Goal: Check status: Check status

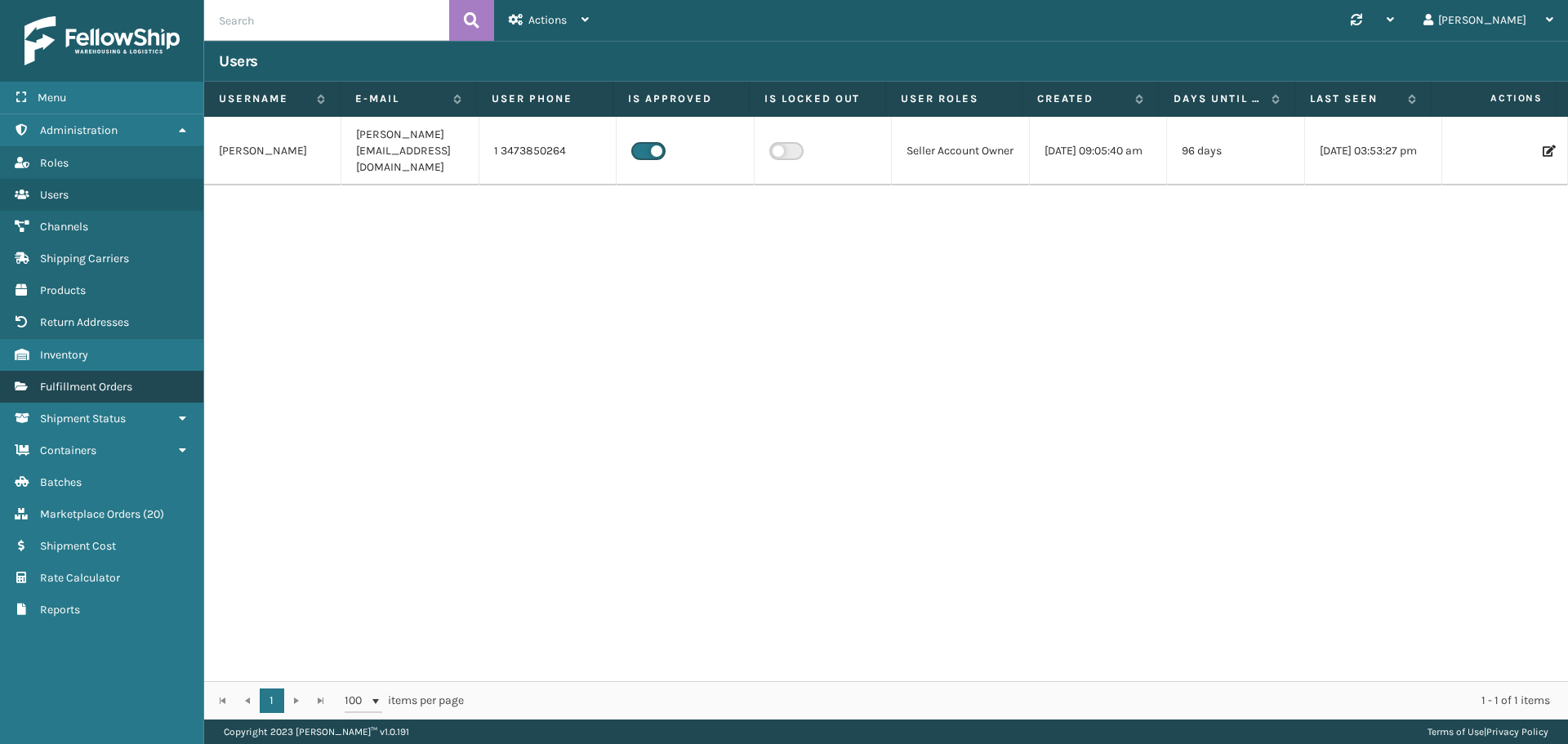
click at [89, 385] on span "Fulfillment Orders" at bounding box center [85, 386] width 92 height 13
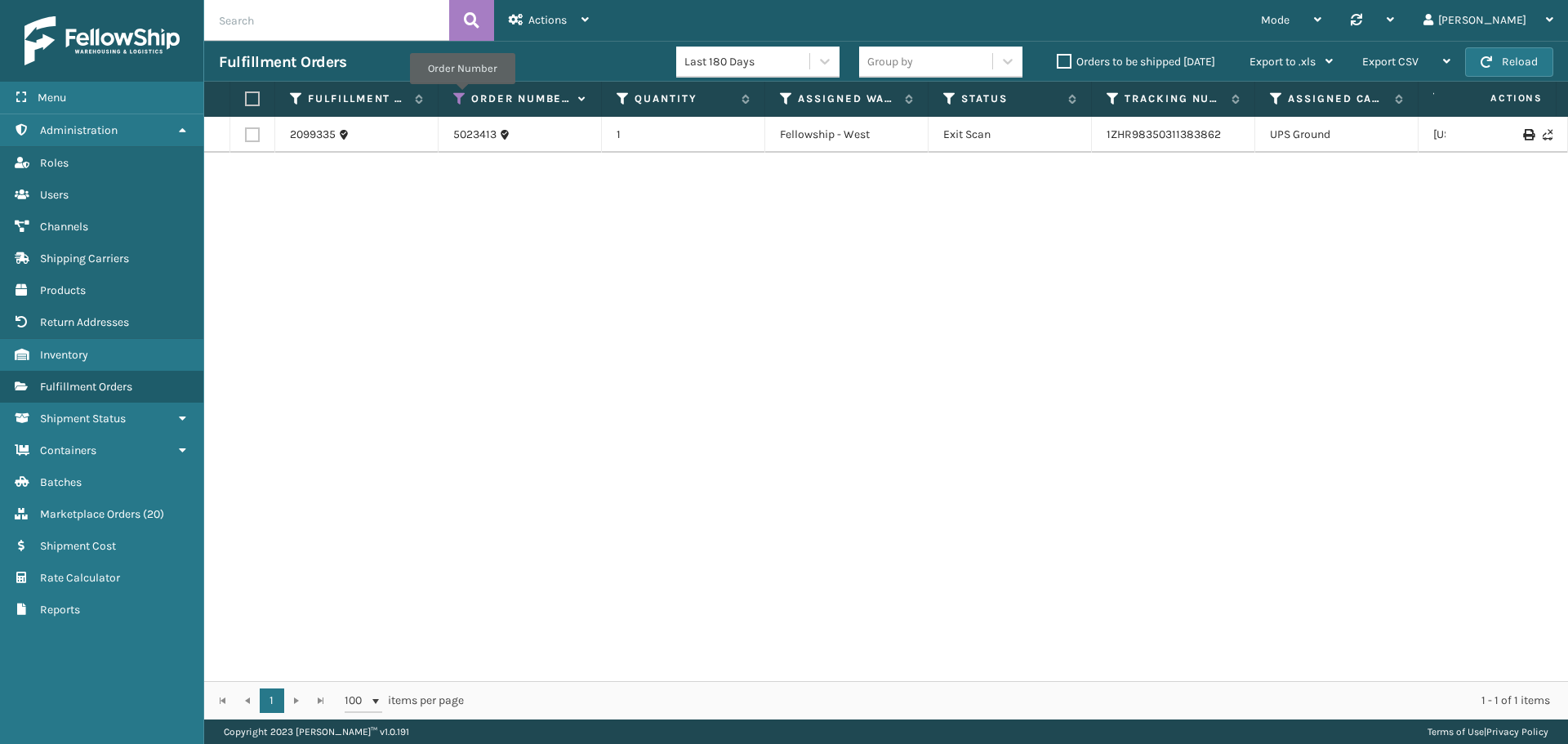
click at [462, 95] on icon at bounding box center [459, 98] width 13 height 14
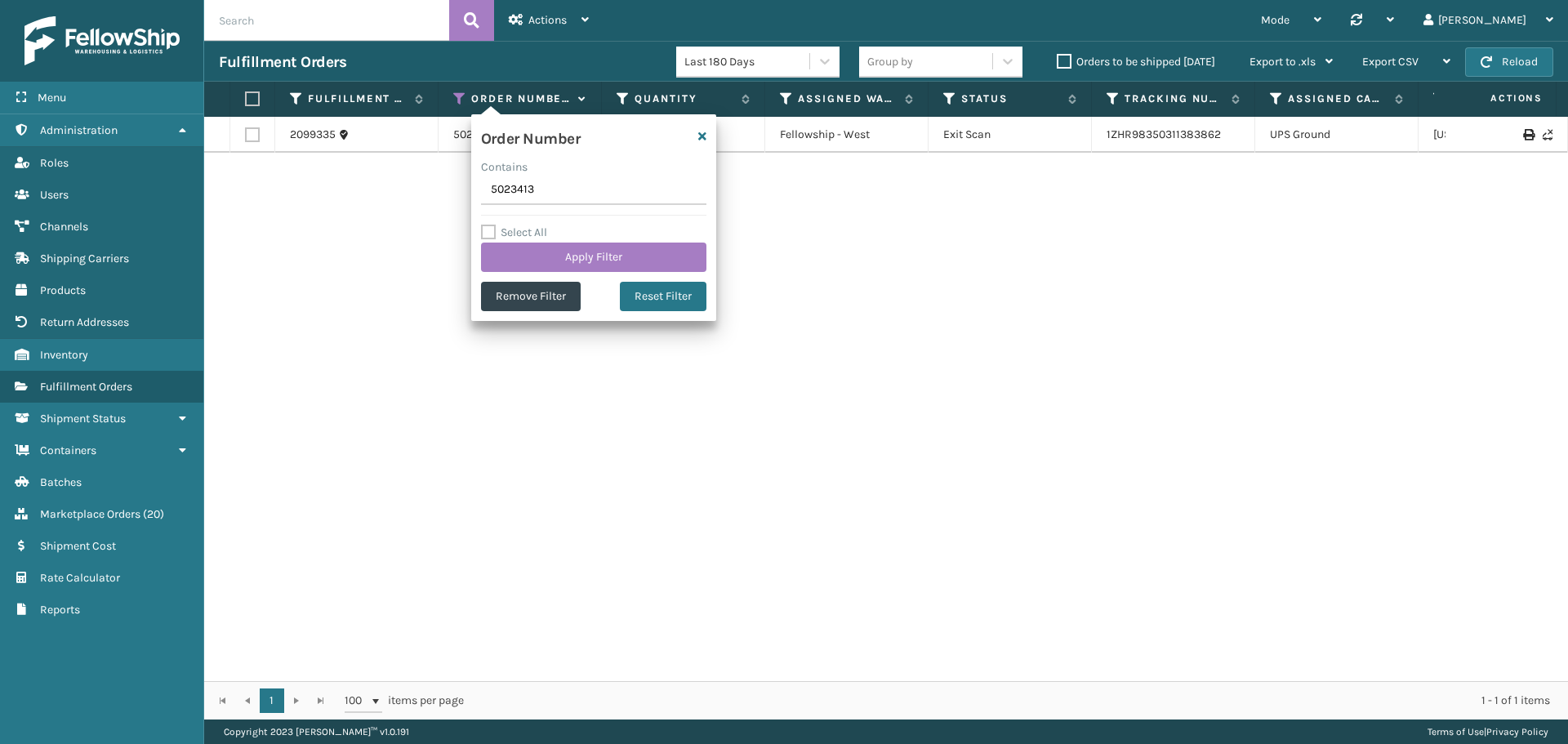
click at [592, 197] on input "5023413" at bounding box center [593, 190] width 225 height 30
type input "5023539"
click at [592, 264] on button "Apply Filter" at bounding box center [593, 256] width 225 height 30
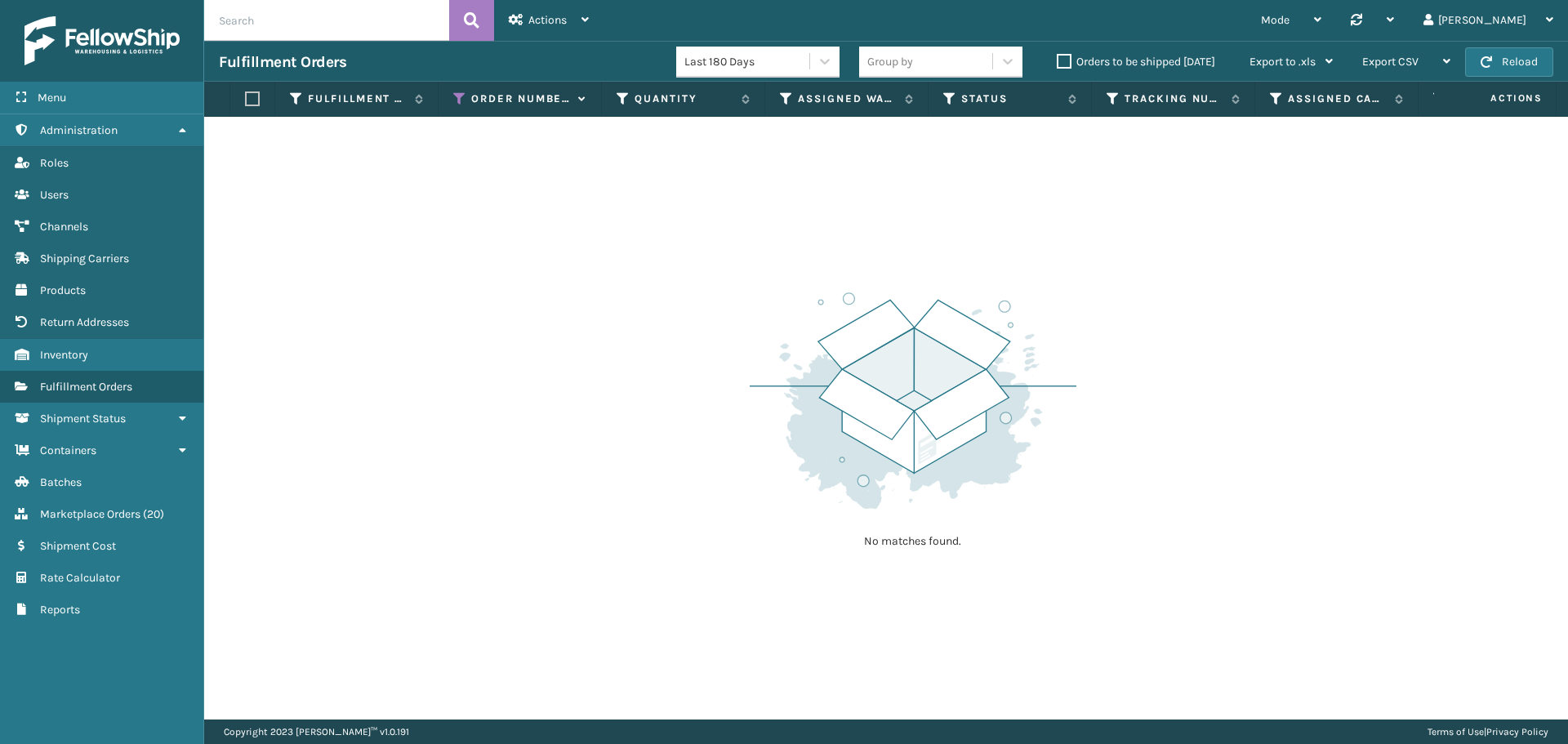
click at [1182, 57] on label "Orders to be shipped [DATE]" at bounding box center [1136, 62] width 159 height 13
click at [1057, 57] on input "Orders to be shipped [DATE]" at bounding box center [1057, 57] width 1 height 11
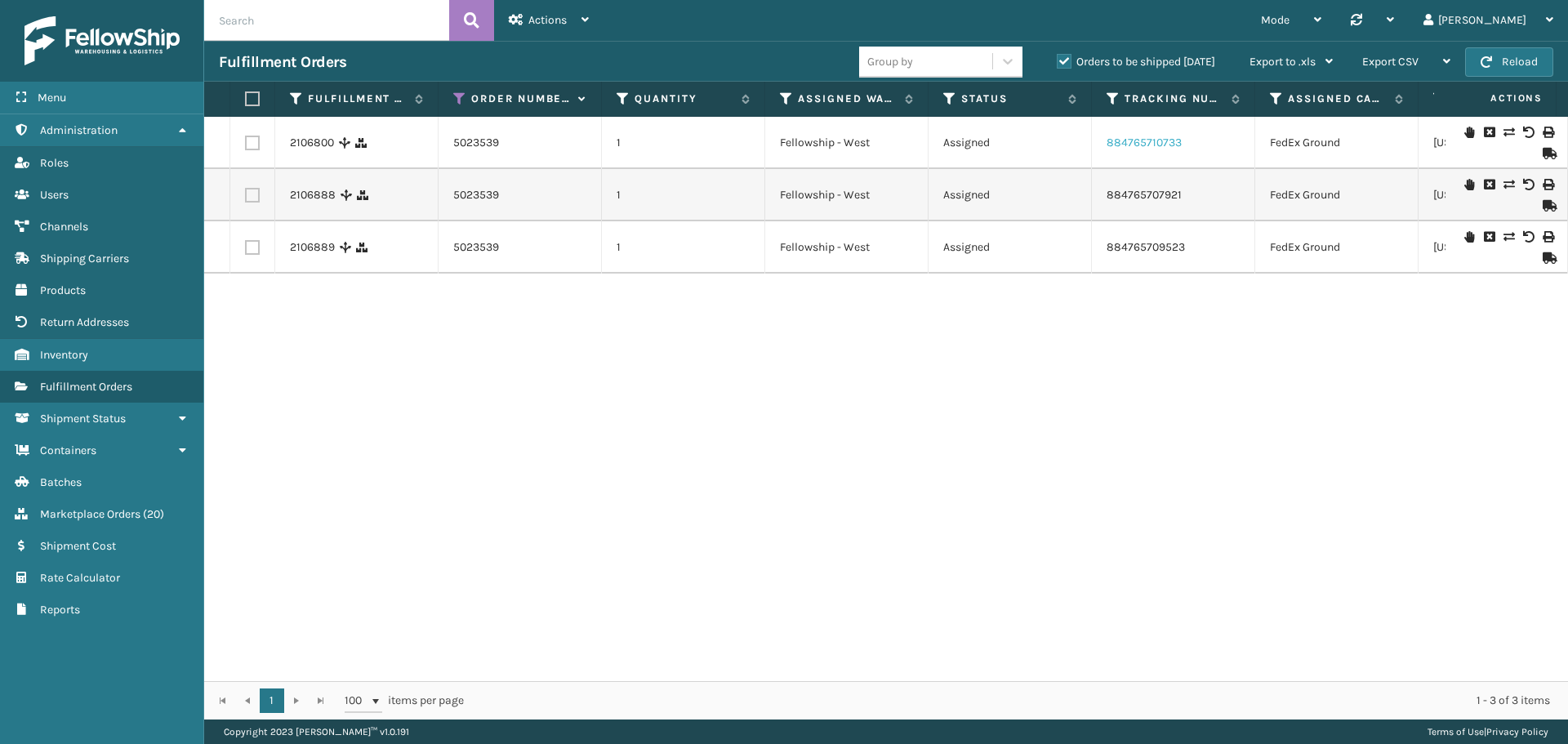
click at [1157, 143] on link "884765710733" at bounding box center [1144, 143] width 75 height 13
click at [302, 143] on link "2106800" at bounding box center [312, 143] width 44 height 16
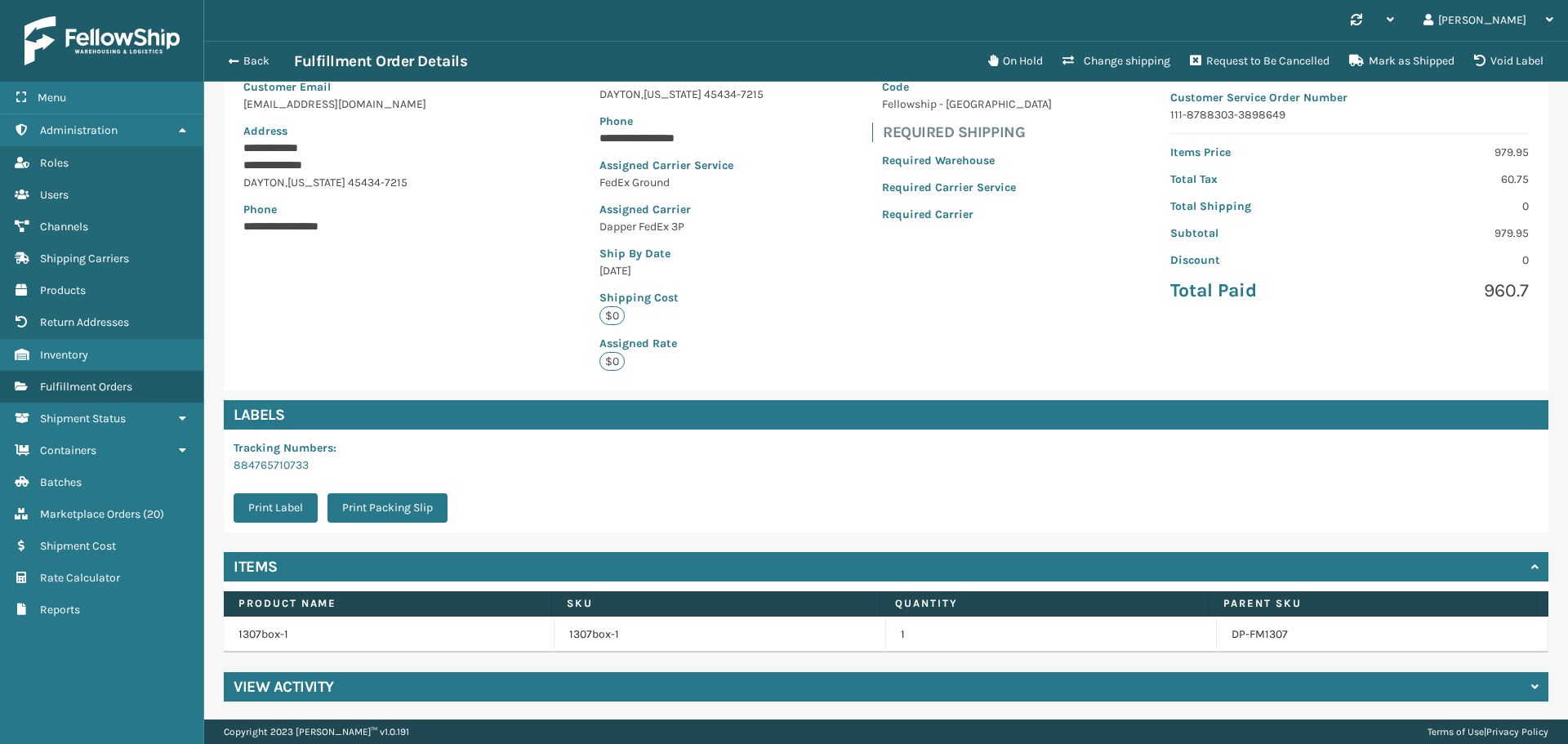
scroll to position [194, 0]
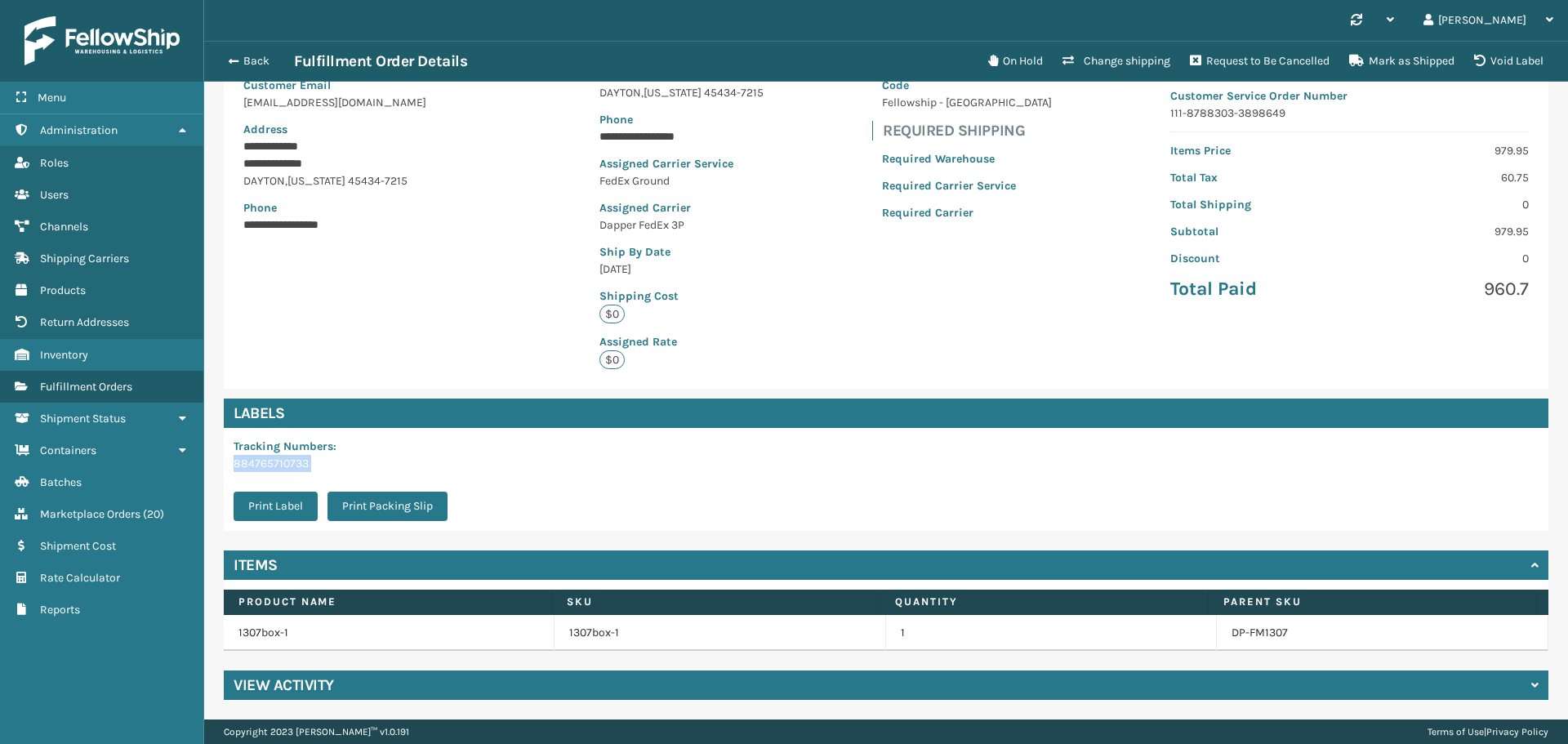
drag, startPoint x: 318, startPoint y: 472, endPoint x: 233, endPoint y: 471, distance: 85.0
click at [233, 471] on div "Tracking Numbers : 884765710733 Print Label Print Packing Slip" at bounding box center [345, 479] width 243 height 103
copy div "884765710733 Print Label Print Packing Slip"
click at [78, 390] on span "Fulfillment Orders" at bounding box center [85, 386] width 92 height 13
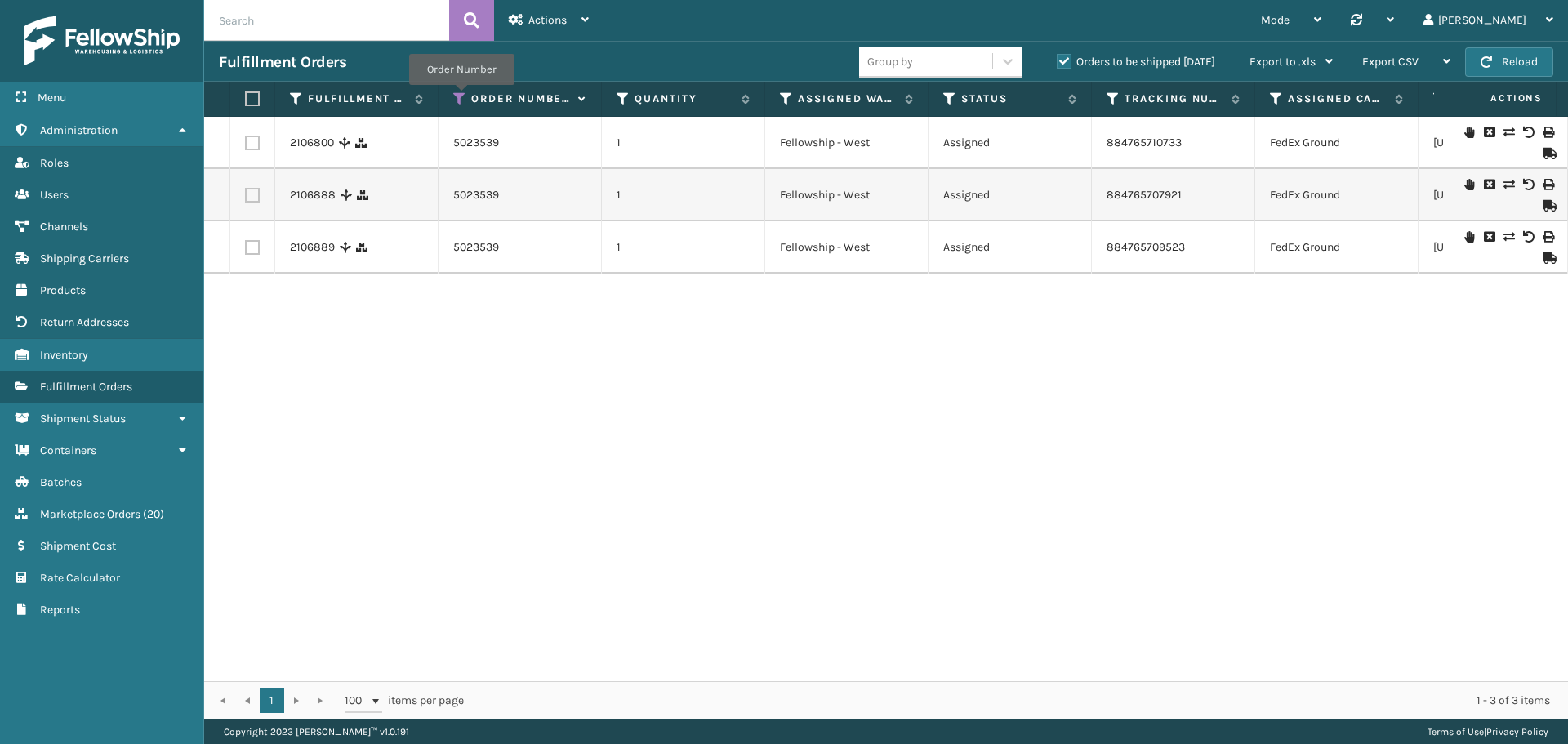
click at [463, 96] on icon at bounding box center [459, 98] width 13 height 14
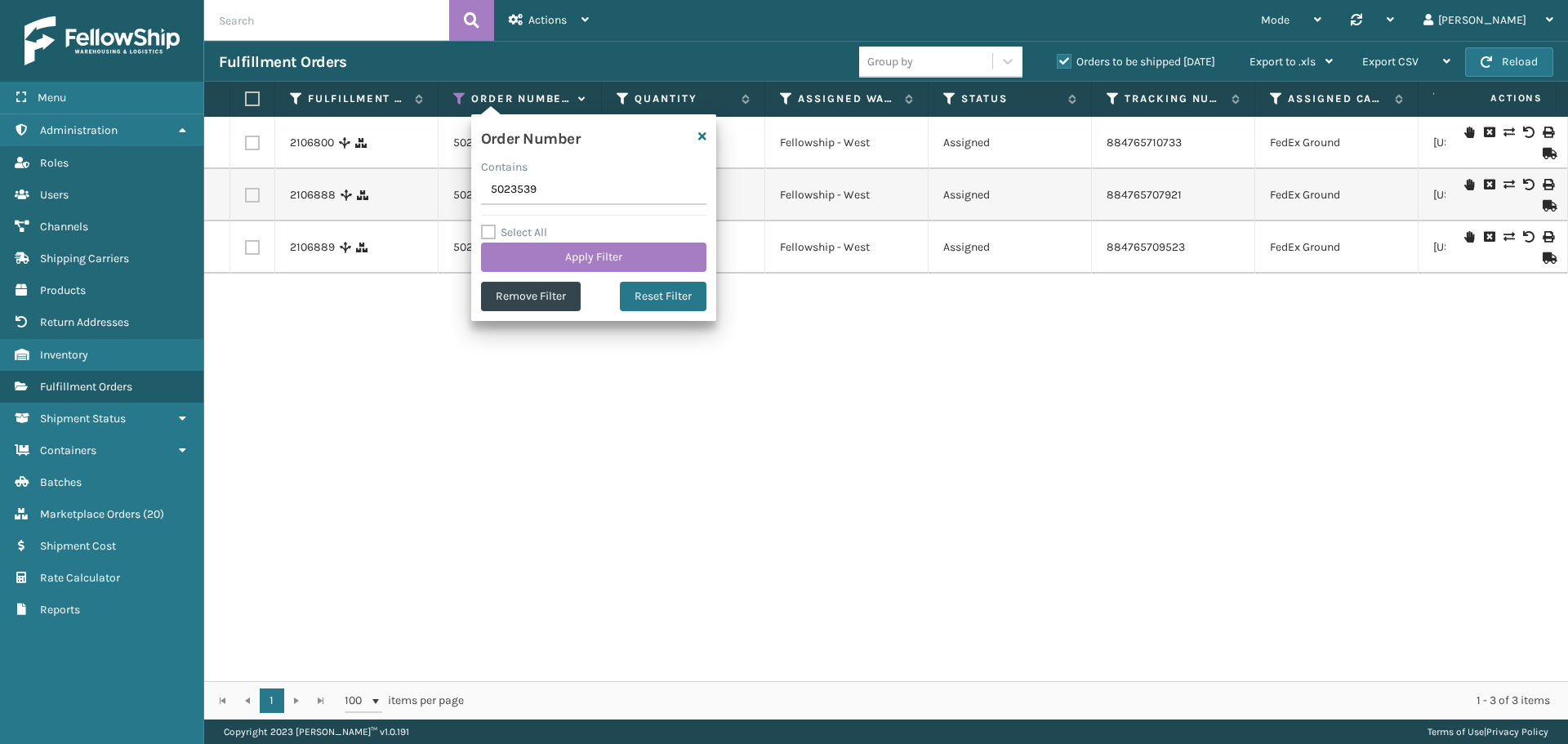
click at [520, 196] on input "5023539" at bounding box center [593, 190] width 225 height 30
type input "5023541"
click at [562, 260] on button "Apply Filter" at bounding box center [593, 256] width 225 height 30
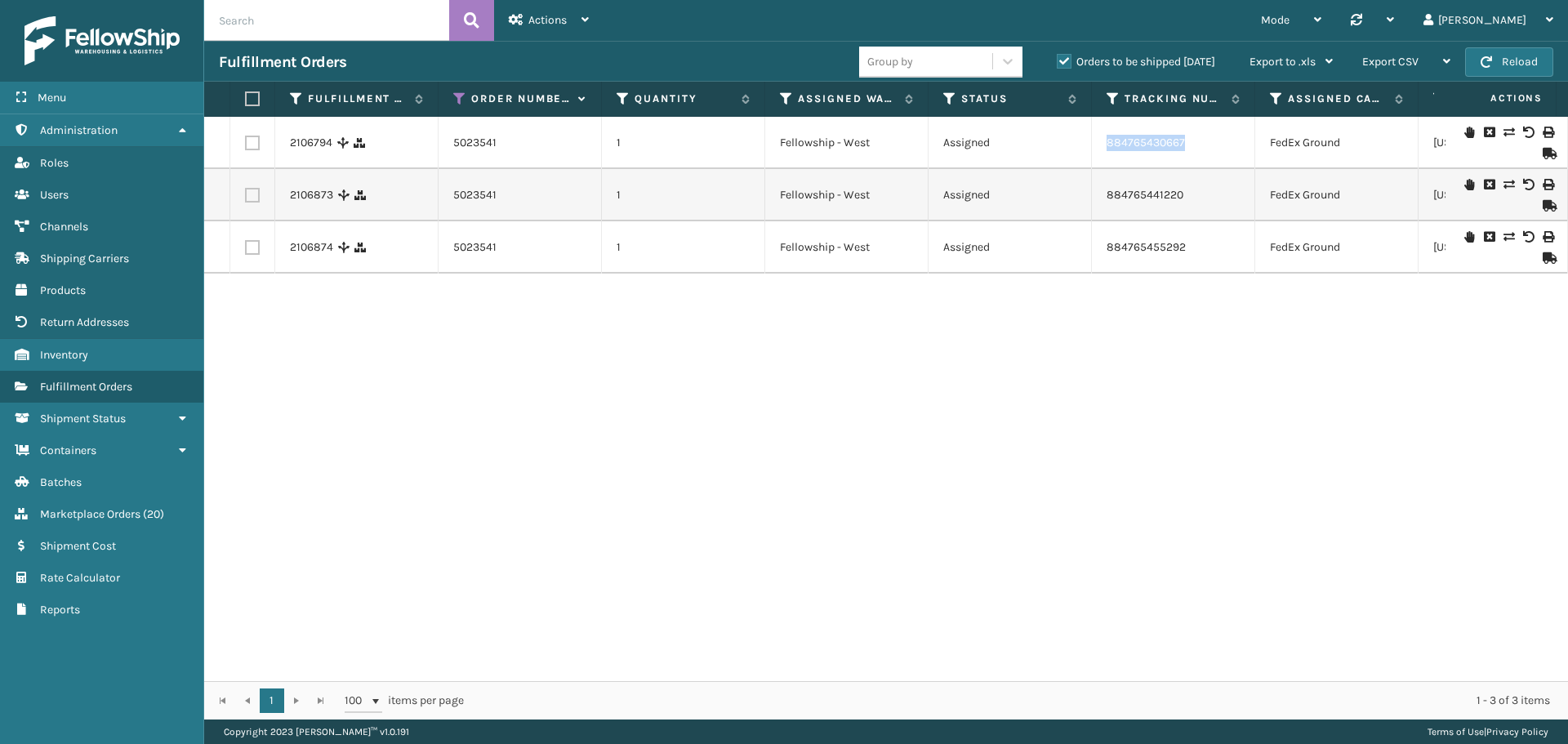
drag, startPoint x: 1207, startPoint y: 147, endPoint x: 1107, endPoint y: 156, distance: 100.4
click at [1107, 156] on td "884765430667" at bounding box center [1174, 143] width 164 height 52
copy link "884765430667"
click at [456, 95] on icon at bounding box center [459, 98] width 13 height 14
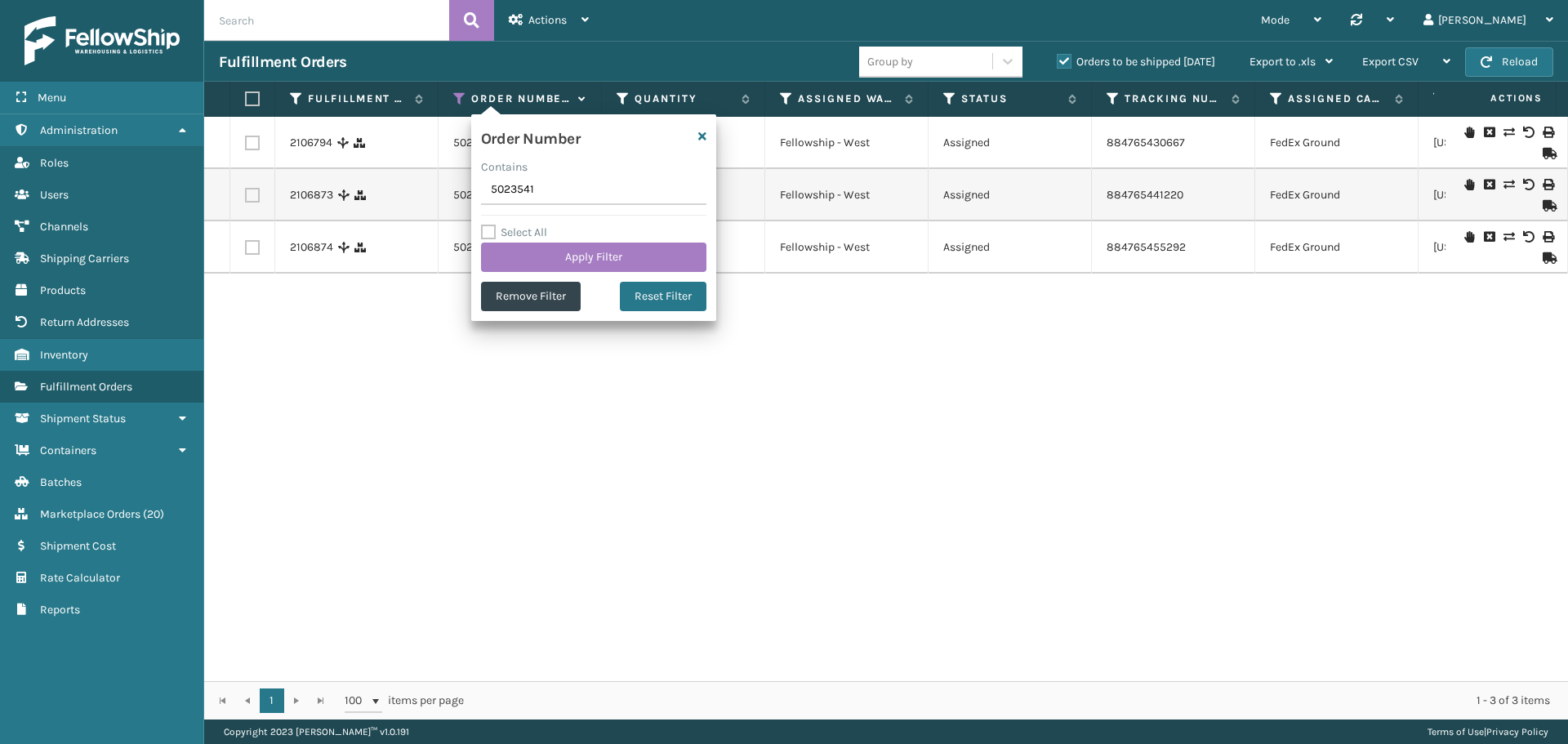
click at [538, 181] on input "5023541" at bounding box center [593, 190] width 225 height 30
click at [538, 181] on input "5023541" at bounding box center [593, 190] width 225 height 30
type input "5023536"
click at [566, 263] on button "Apply Filter" at bounding box center [593, 256] width 225 height 30
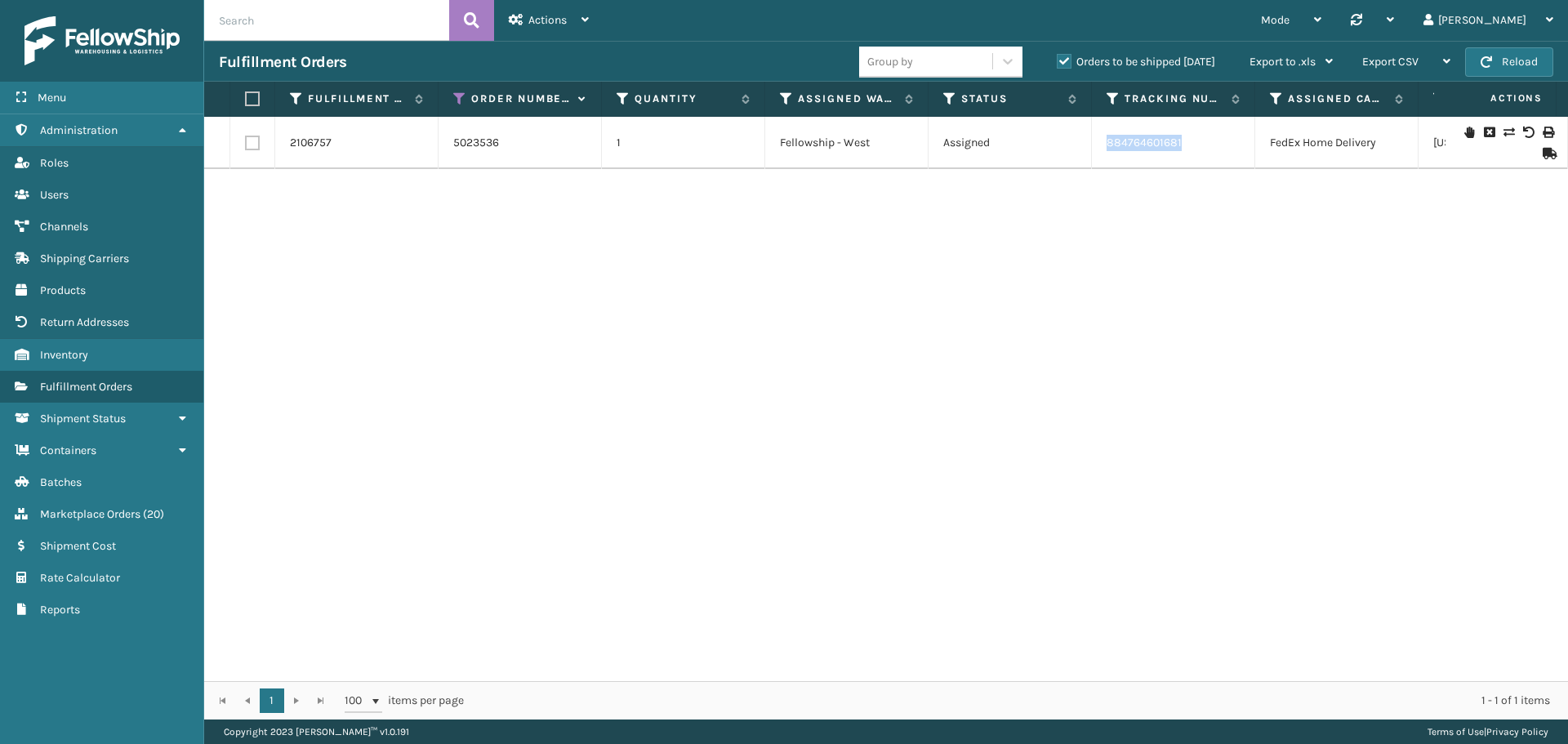
drag, startPoint x: 1198, startPoint y: 150, endPoint x: 1100, endPoint y: 162, distance: 98.7
click at [1100, 162] on td "884764601681" at bounding box center [1174, 143] width 164 height 52
copy link "884764601681"
click at [451, 95] on th "Order Number" at bounding box center [521, 100] width 164 height 35
click at [458, 95] on icon at bounding box center [459, 98] width 13 height 14
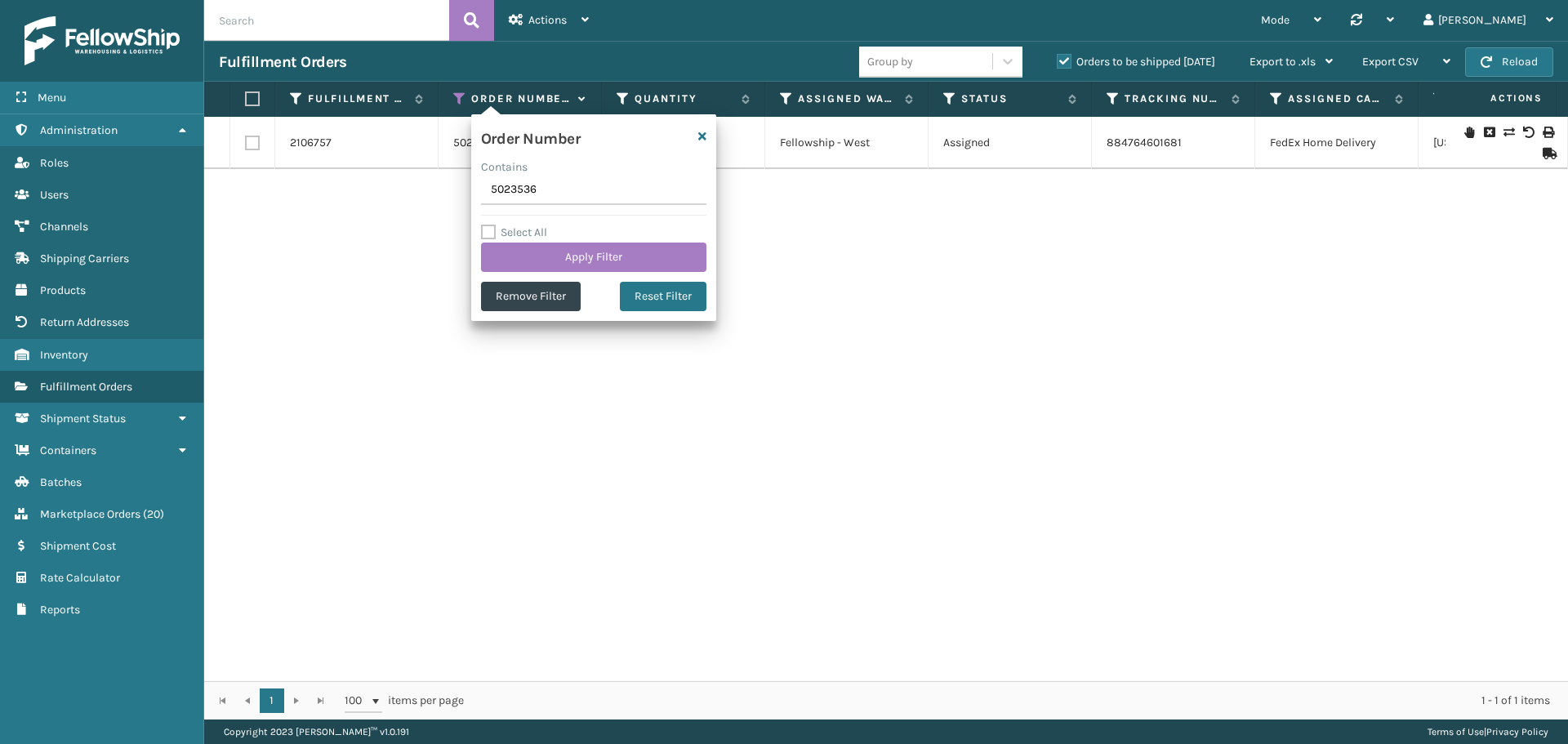
click at [570, 197] on input "5023536" at bounding box center [593, 190] width 225 height 30
type input "5023555"
click at [586, 257] on button "Apply Filter" at bounding box center [593, 256] width 225 height 30
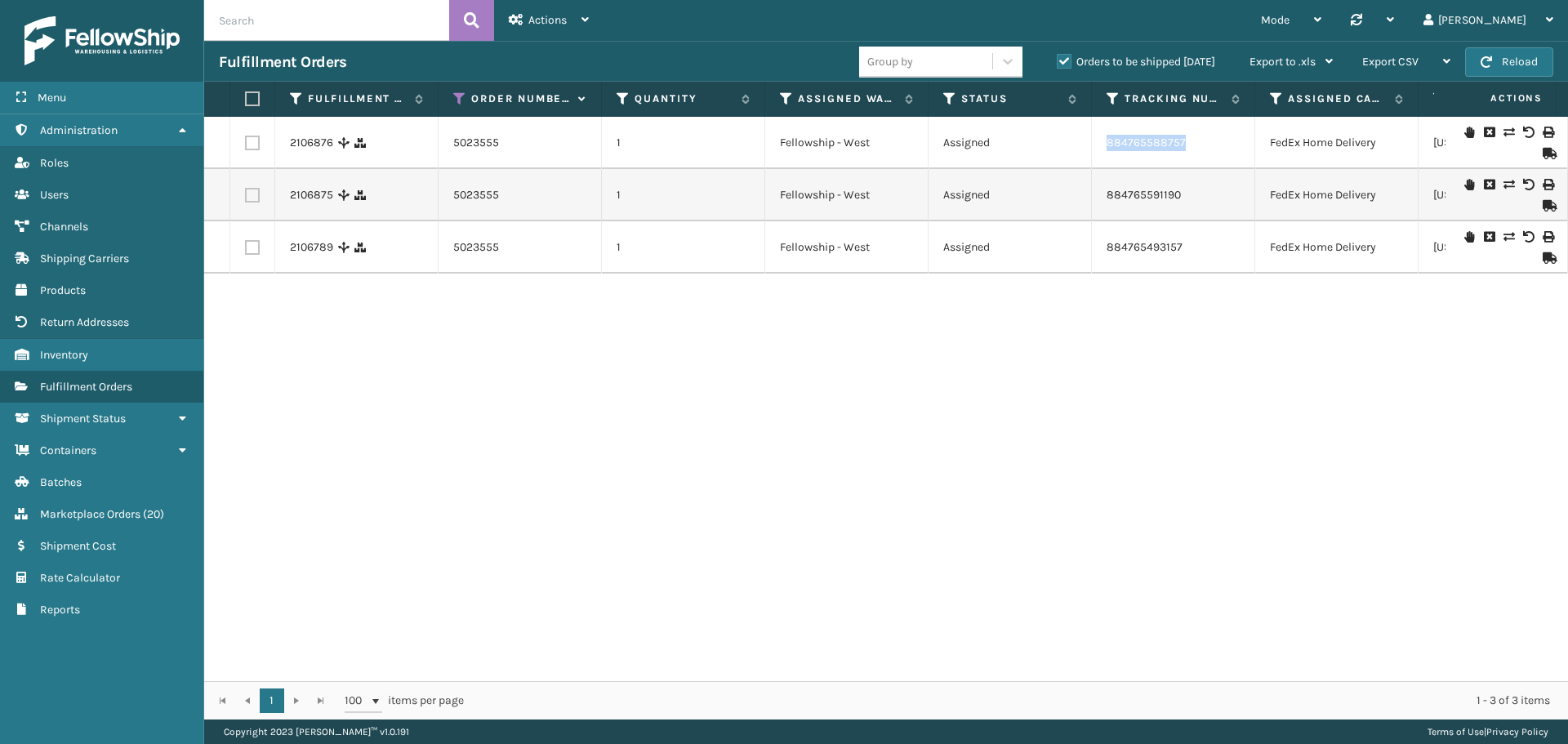
drag, startPoint x: 1206, startPoint y: 143, endPoint x: 1110, endPoint y: 152, distance: 96.4
click at [1110, 152] on td "884765588757" at bounding box center [1174, 143] width 164 height 52
copy link "884765588757"
click at [541, 100] on label "Order Number" at bounding box center [520, 98] width 99 height 14
click at [460, 96] on icon at bounding box center [459, 98] width 13 height 14
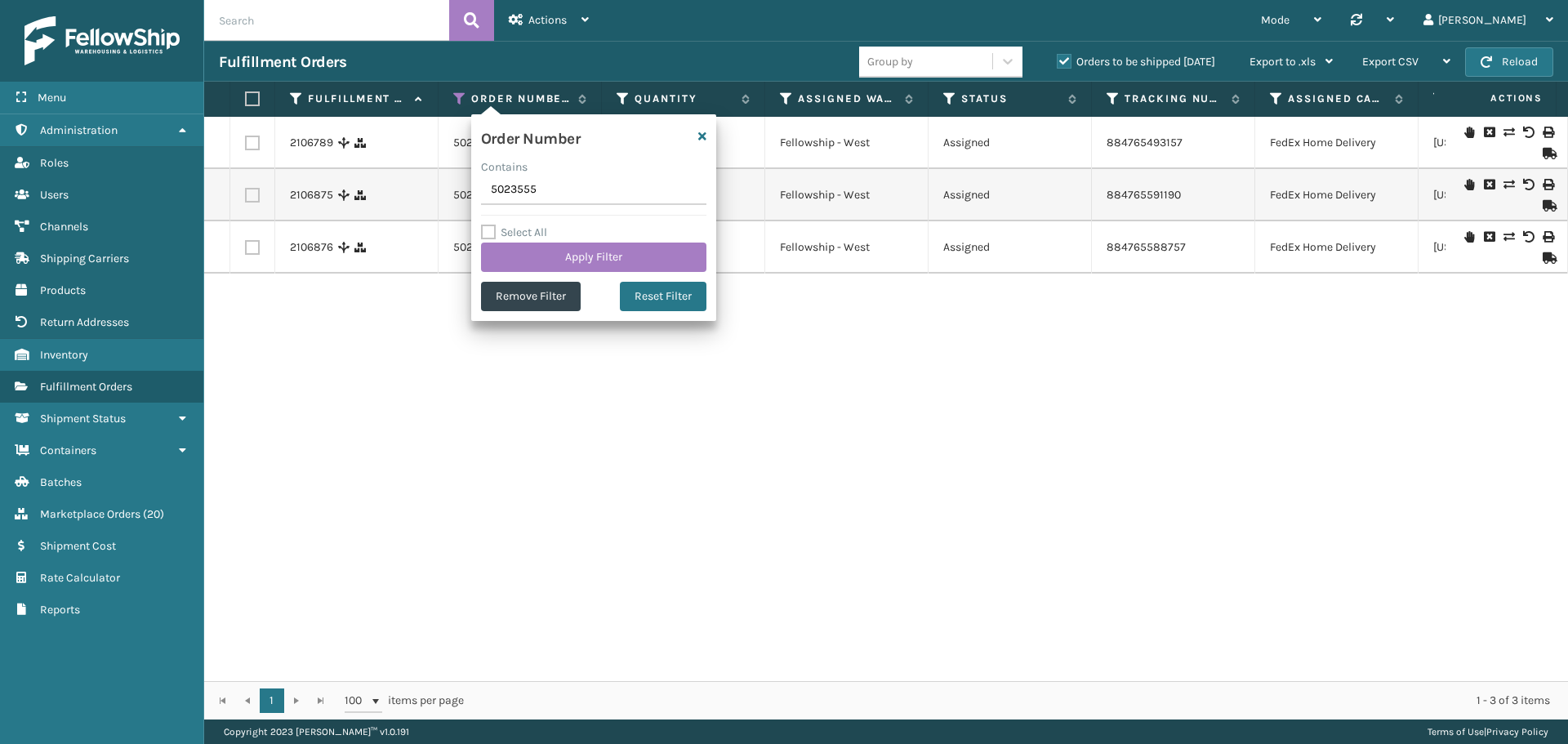
click at [533, 193] on input "5023555" at bounding box center [593, 190] width 225 height 30
type input "5023502"
click at [580, 256] on button "Apply Filter" at bounding box center [593, 256] width 225 height 30
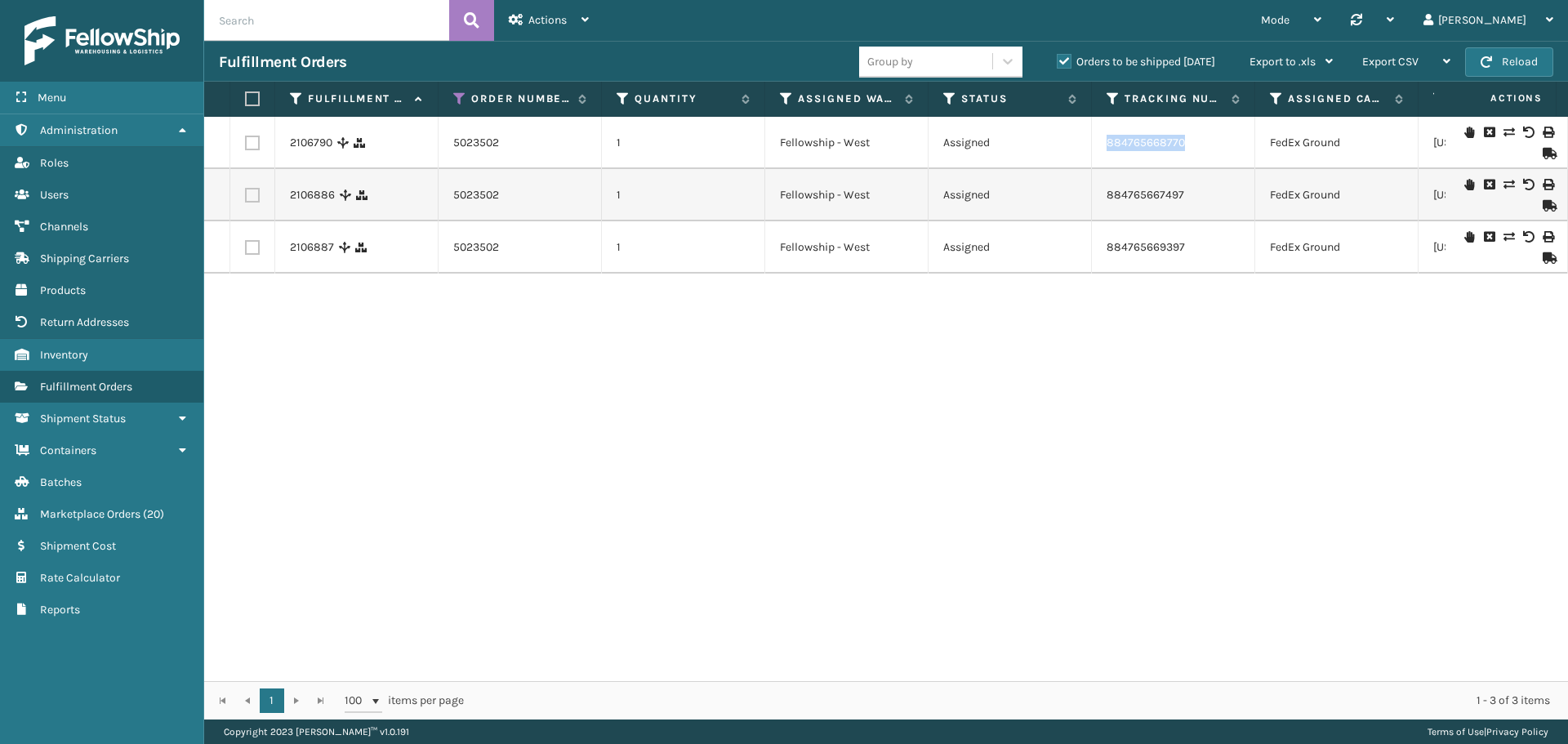
drag, startPoint x: 1215, startPoint y: 144, endPoint x: 1110, endPoint y: 140, distance: 105.1
click at [1099, 149] on td "884765668770" at bounding box center [1174, 143] width 164 height 52
copy link "884765668770"
click at [459, 94] on icon at bounding box center [459, 98] width 13 height 14
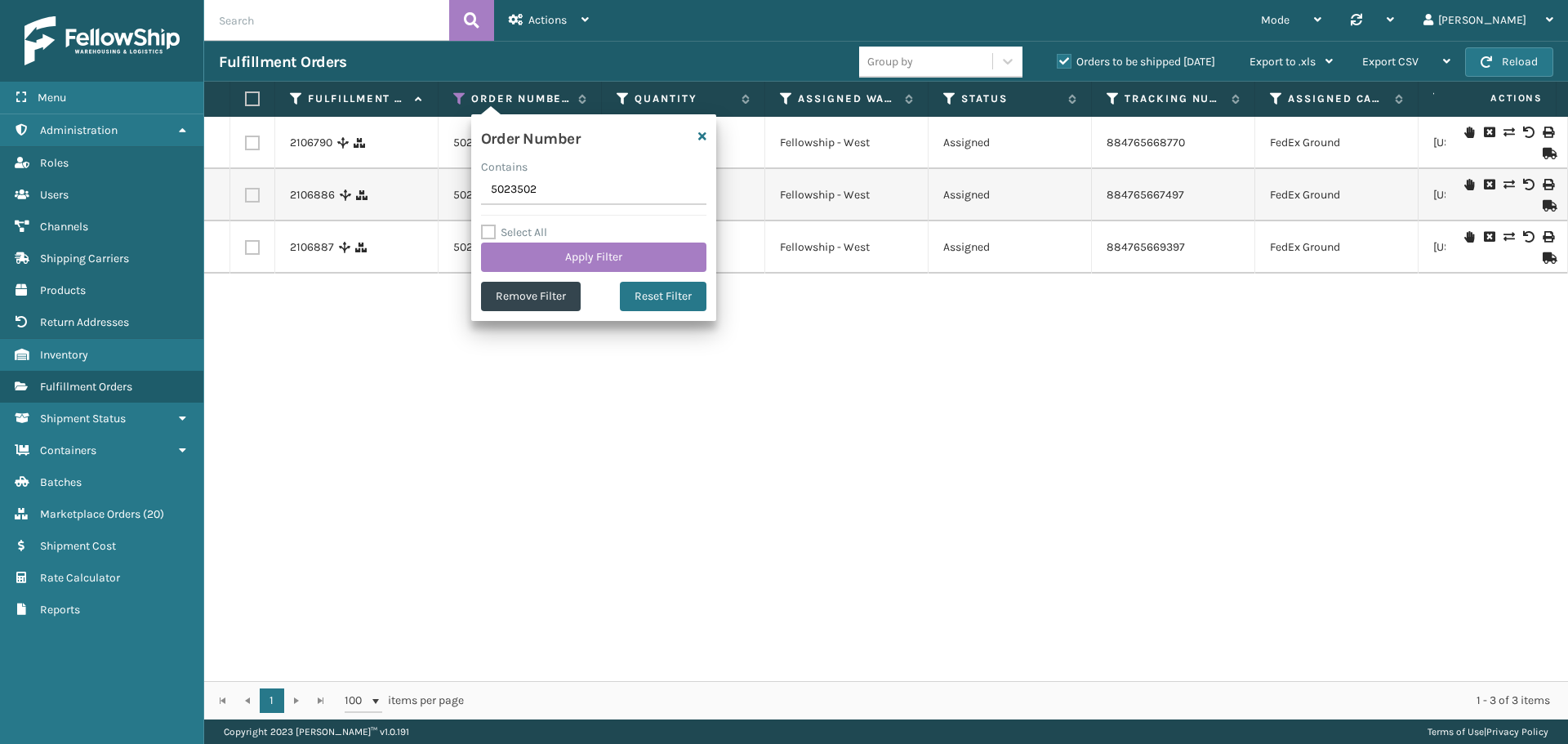
click at [549, 187] on input "5023502" at bounding box center [593, 190] width 225 height 30
type input "5023562"
click at [576, 267] on button "Apply Filter" at bounding box center [593, 256] width 225 height 30
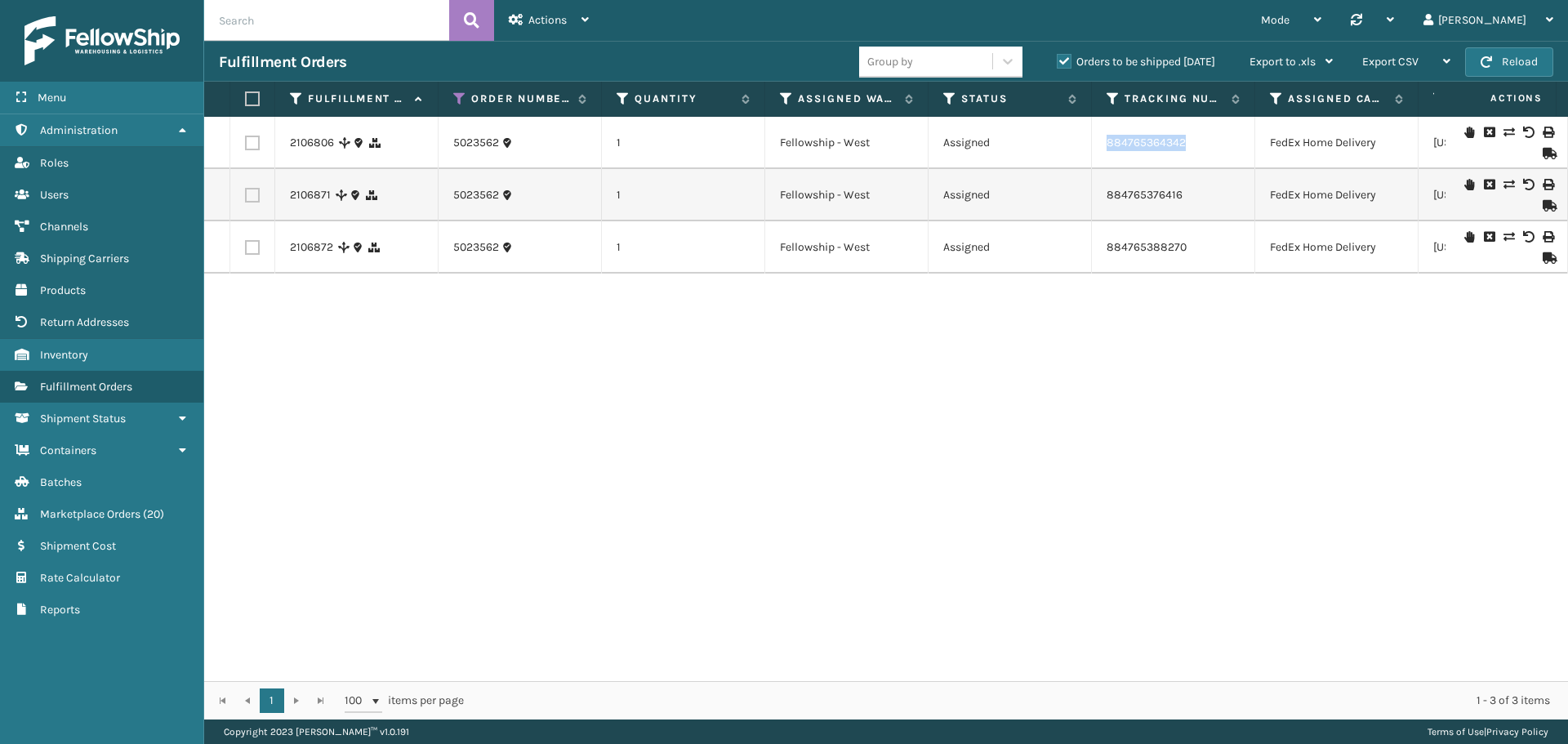
drag, startPoint x: 1227, startPoint y: 143, endPoint x: 1105, endPoint y: 145, distance: 122.0
click at [1105, 145] on td "884765364342" at bounding box center [1174, 143] width 164 height 52
copy link "884765364342"
